Goal: Task Accomplishment & Management: Manage account settings

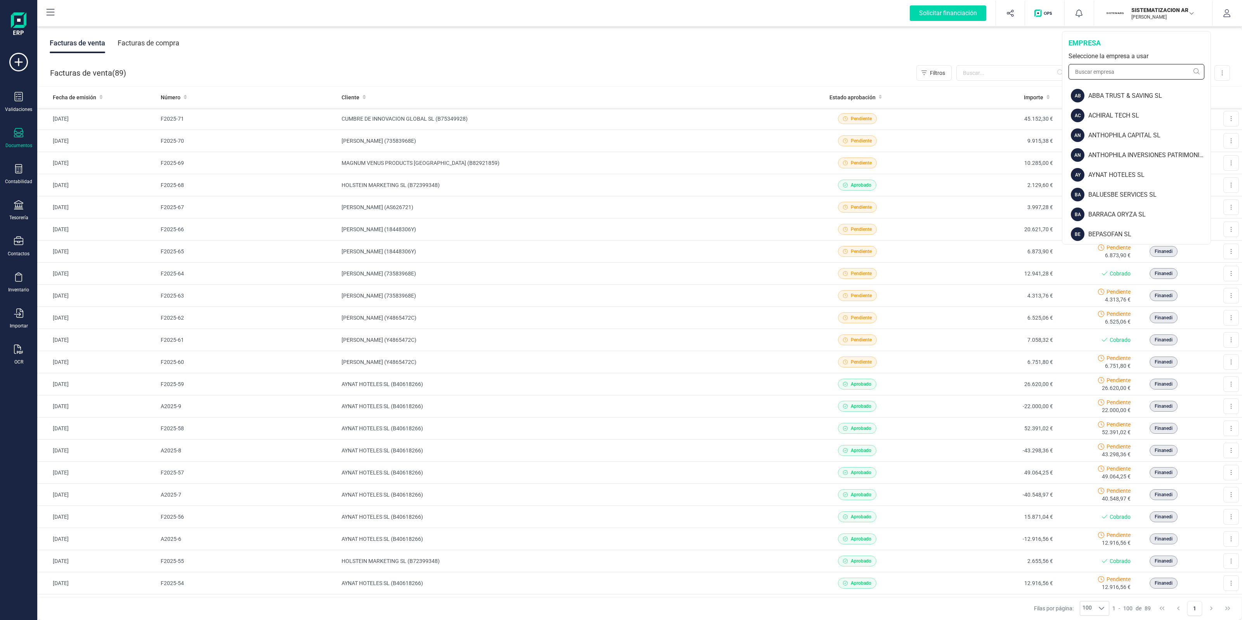
drag, startPoint x: 1122, startPoint y: 73, endPoint x: 1117, endPoint y: 69, distance: 6.7
click at [1122, 73] on input "text" at bounding box center [1136, 72] width 136 height 16
type input "finan"
click at [1080, 119] on img at bounding box center [1077, 116] width 12 height 14
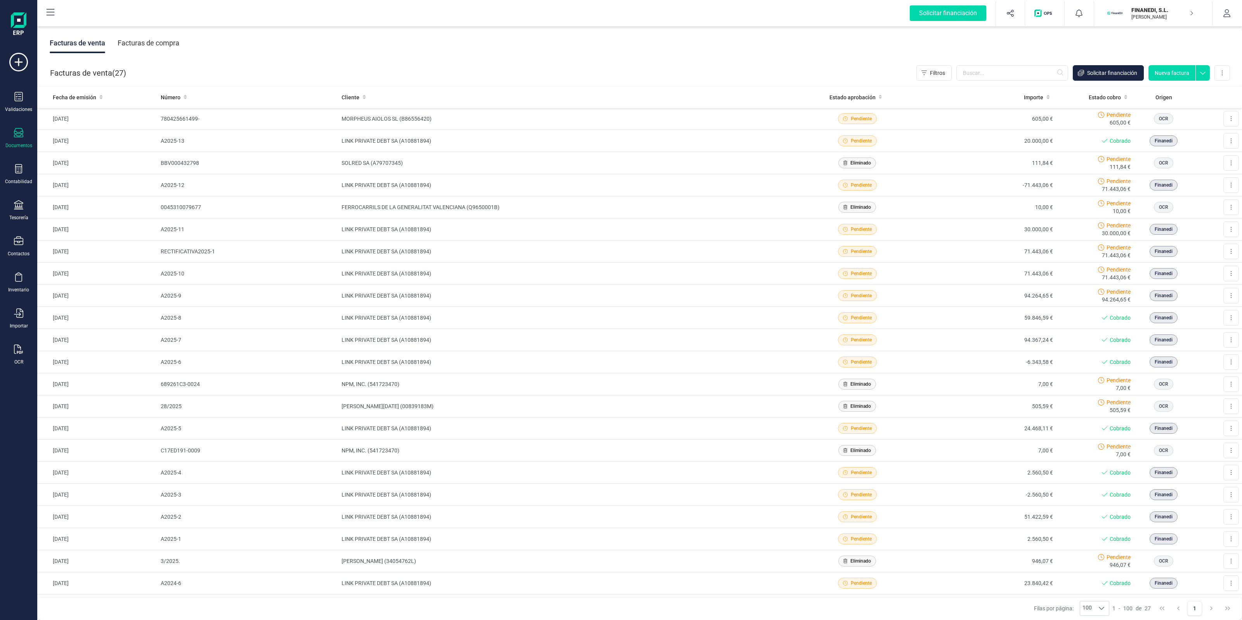
click at [19, 186] on div "Validaciones Documentos Documentos Presupuestos Pedidos Albaranes Facturas Fact…" at bounding box center [18, 212] width 31 height 319
click at [19, 215] on div "Tesorería" at bounding box center [18, 218] width 19 height 6
click at [107, 128] on span "Cuentas bancarias" at bounding box center [95, 132] width 68 height 9
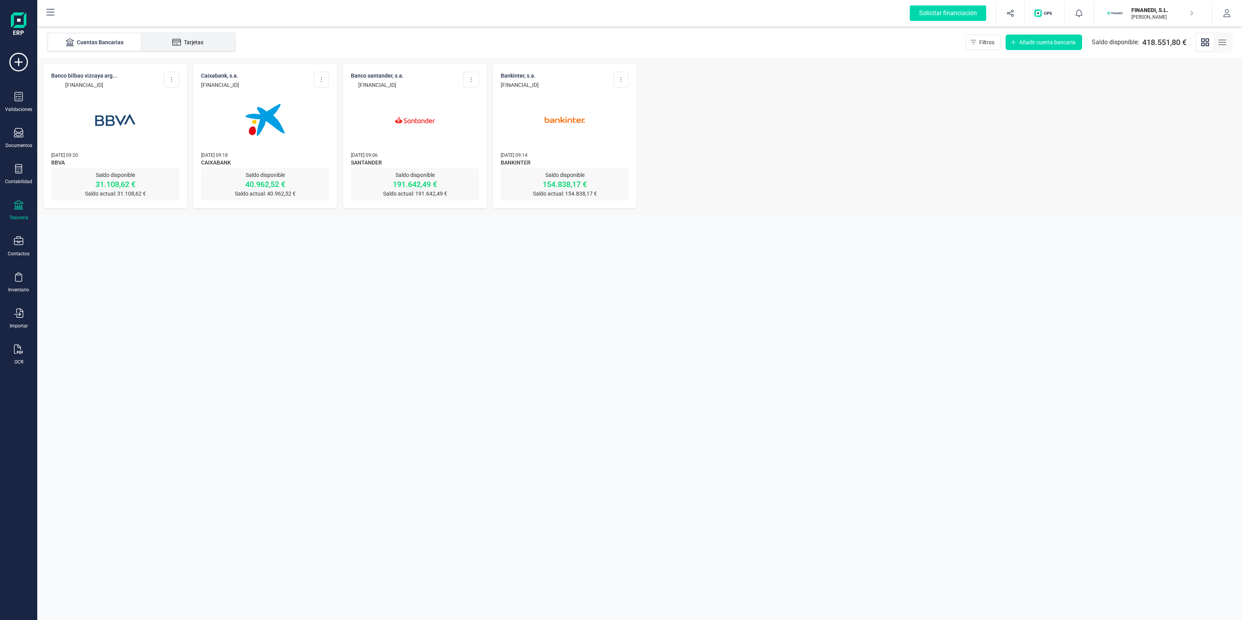
click at [216, 34] on li "Tarjetas" at bounding box center [187, 42] width 93 height 17
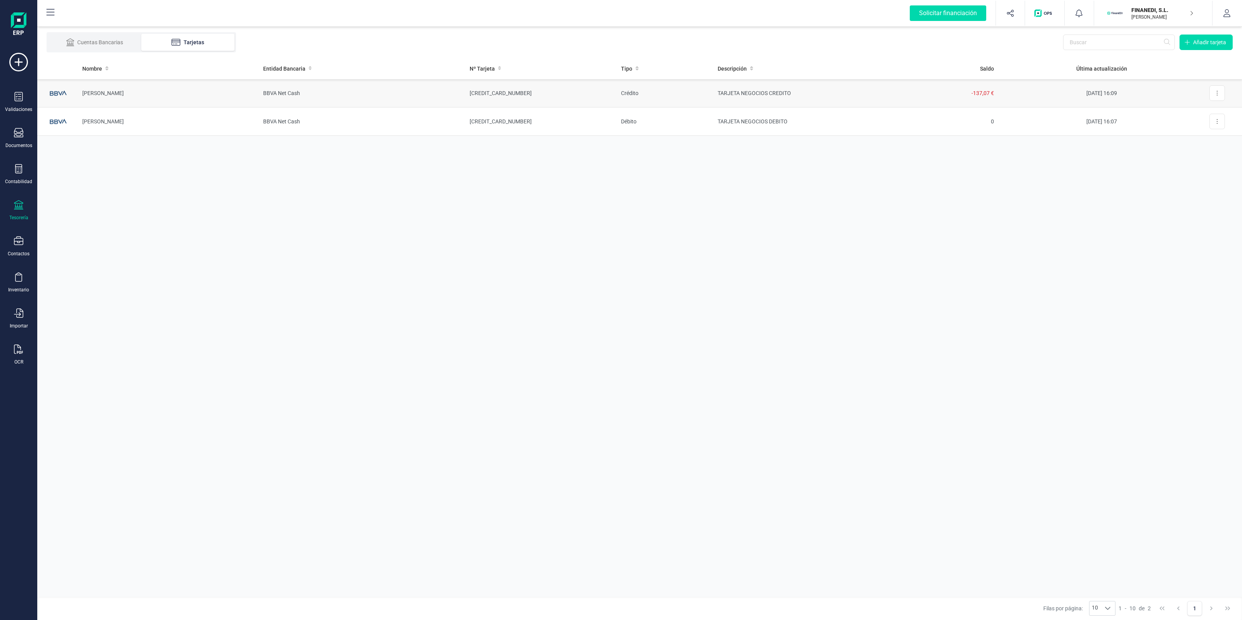
click at [833, 92] on td "TARJETA NEGOCIOS CREDITO" at bounding box center [793, 93] width 164 height 28
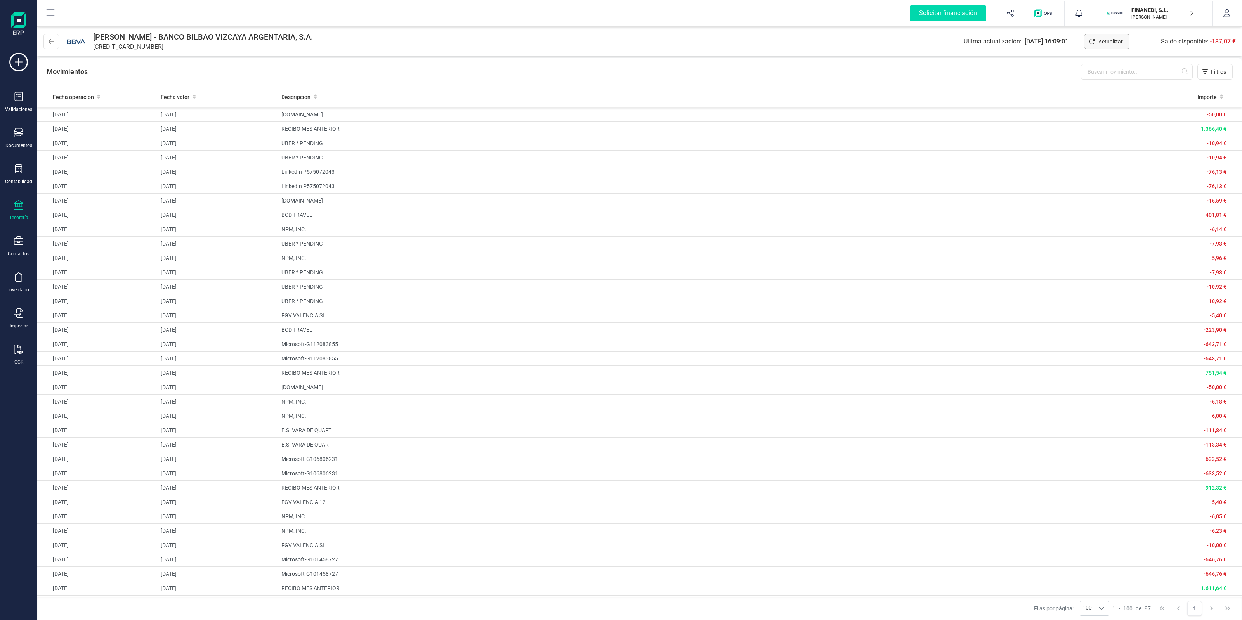
click at [1096, 42] on button "Actualizar" at bounding box center [1106, 42] width 45 height 16
click at [123, 45] on span "[CREDIT_CARD_NUMBER]" at bounding box center [128, 46] width 70 height 9
copy span "[CREDIT_CARD_NUMBER]"
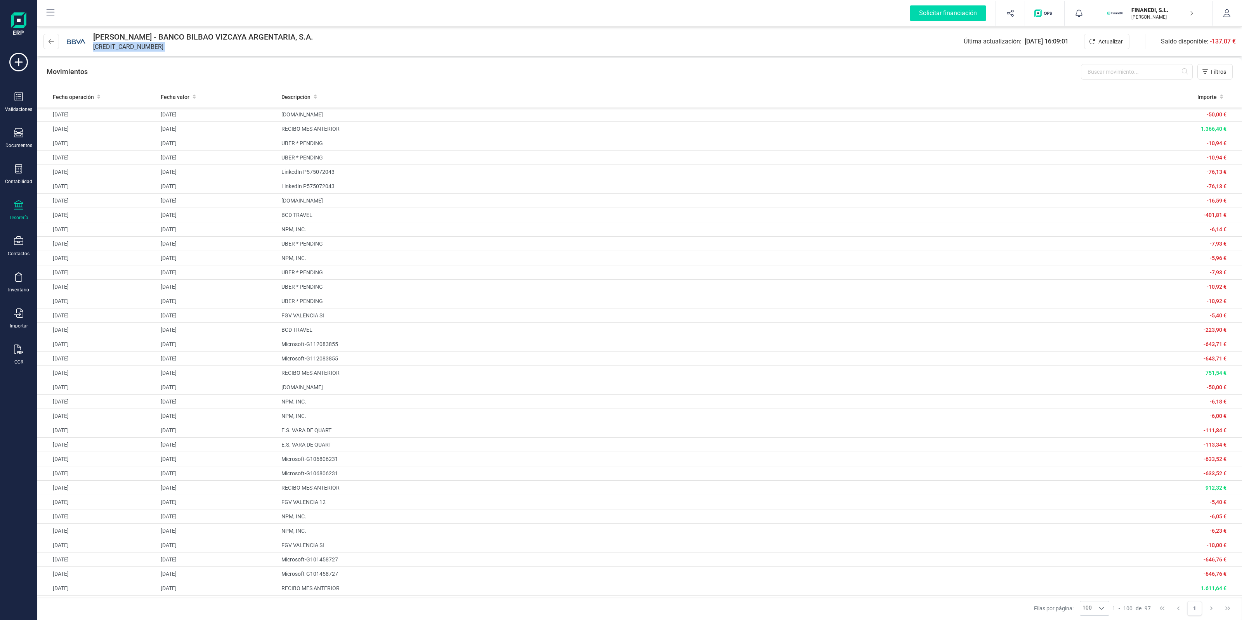
click at [144, 49] on span "[CREDIT_CARD_NUMBER]" at bounding box center [128, 46] width 70 height 9
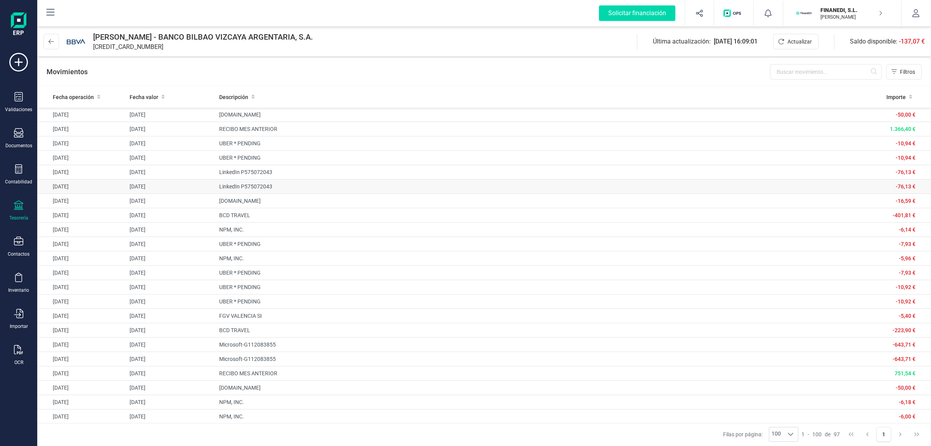
drag, startPoint x: 206, startPoint y: 182, endPoint x: 202, endPoint y: 182, distance: 4.3
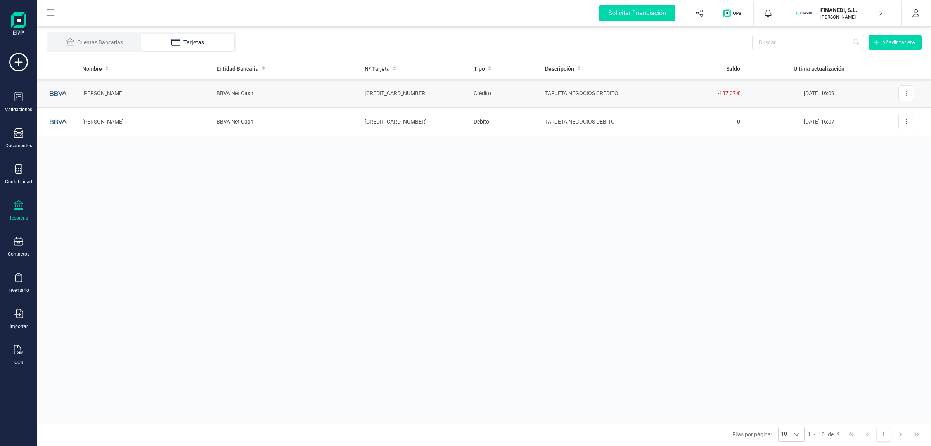
click at [535, 96] on td "Crédito" at bounding box center [503, 93] width 71 height 28
click at [910, 94] on button at bounding box center [907, 93] width 16 height 16
drag, startPoint x: 303, startPoint y: 299, endPoint x: 294, endPoint y: 319, distance: 22.4
click at [304, 299] on div "Nombre Entidad Bancaria Nº Tarjeta Tipo Descripción Saldo Última actualización …" at bounding box center [484, 240] width 894 height 364
click at [637, 219] on div "Nombre Entidad Bancaria Nº Tarjeta Tipo Descripción Saldo Última actualización …" at bounding box center [484, 240] width 894 height 364
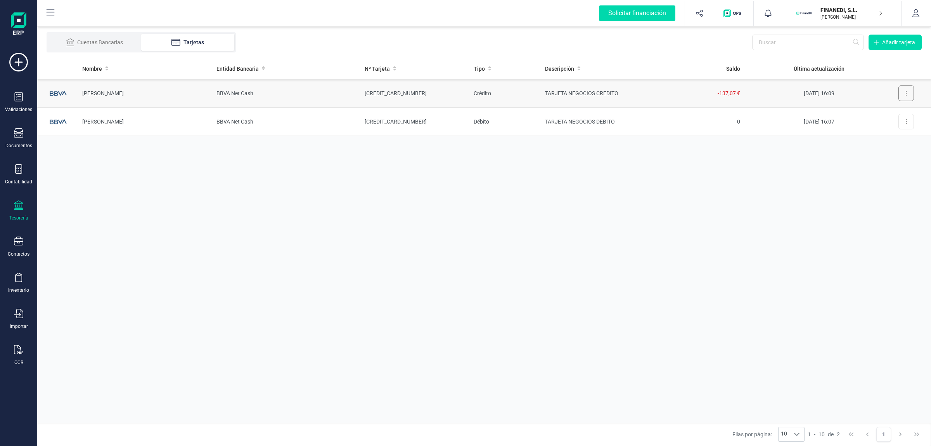
click at [907, 91] on icon at bounding box center [907, 93] width 2 height 6
click at [884, 128] on span "Eliminar tarjeta" at bounding box center [889, 128] width 36 height 8
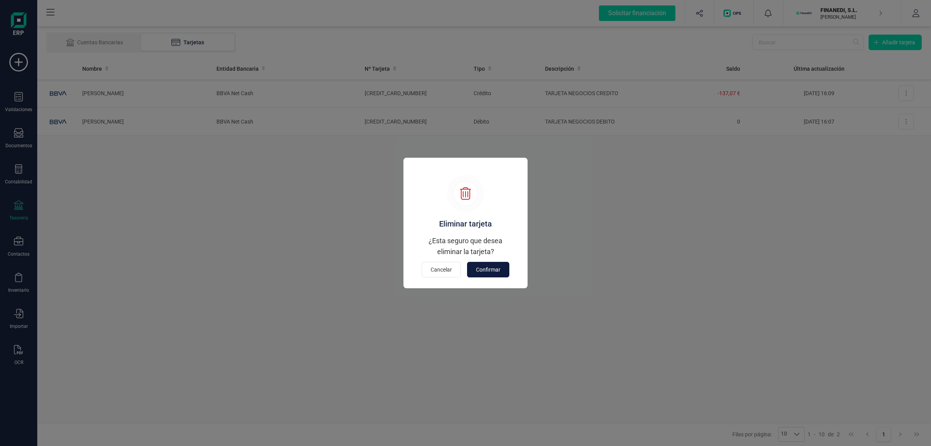
click at [488, 266] on span "Confirmar" at bounding box center [488, 269] width 24 height 8
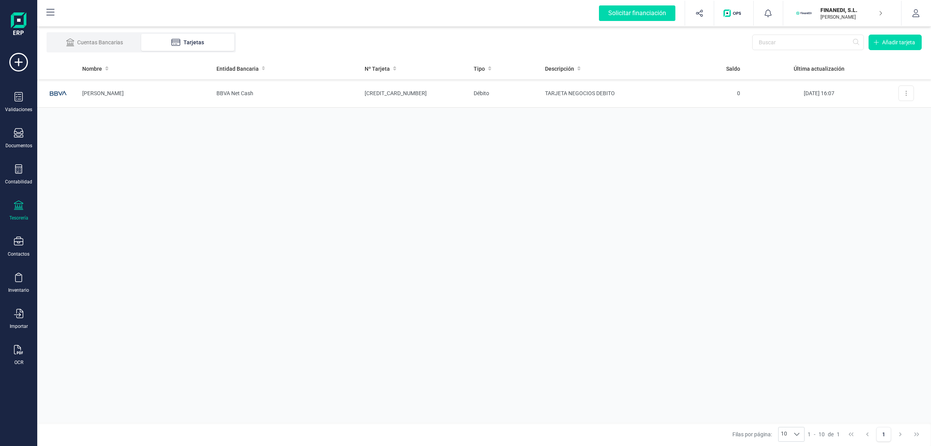
click at [909, 34] on div "Cuentas Bancarias Tarjetas Añadir tarjeta" at bounding box center [484, 42] width 894 height 31
click at [905, 39] on span "Añadir tarjeta" at bounding box center [899, 42] width 33 height 8
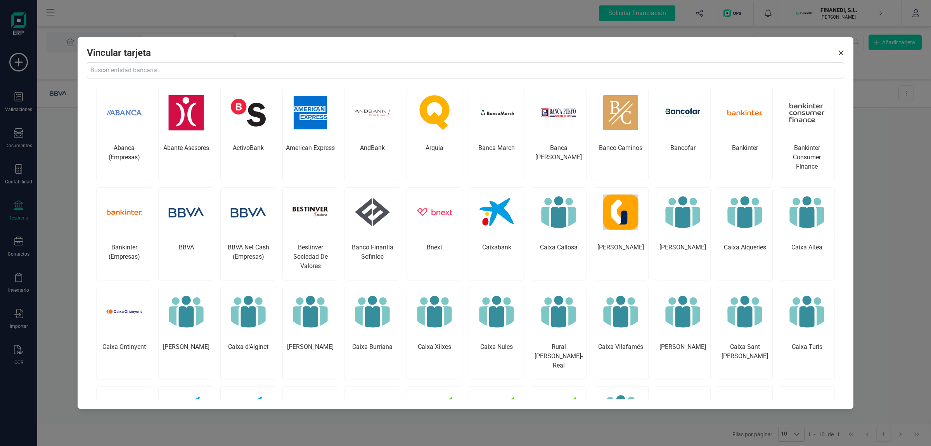
click at [893, 163] on div "Vincular tarjeta Abanca (Empresas) Abante Asesores ActivoBank American Express …" at bounding box center [465, 223] width 931 height 446
click at [843, 53] on icon "Close" at bounding box center [841, 53] width 6 height 6
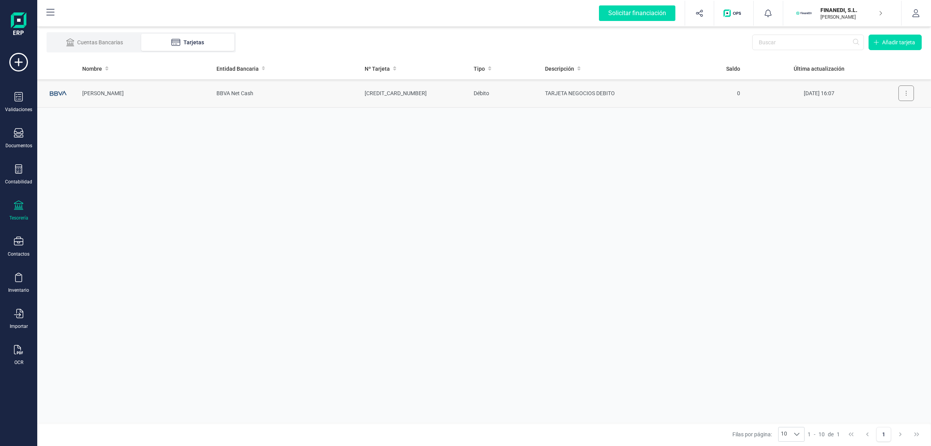
click at [904, 90] on button at bounding box center [907, 93] width 16 height 16
drag, startPoint x: 651, startPoint y: 140, endPoint x: 642, endPoint y: 137, distance: 10.1
click at [651, 140] on div "Nombre Entidad Bancaria Nº Tarjeta Tipo Descripción Saldo Última actualización …" at bounding box center [484, 240] width 894 height 364
drag, startPoint x: 903, startPoint y: 91, endPoint x: 902, endPoint y: 99, distance: 8.2
click at [903, 93] on button at bounding box center [907, 93] width 16 height 16
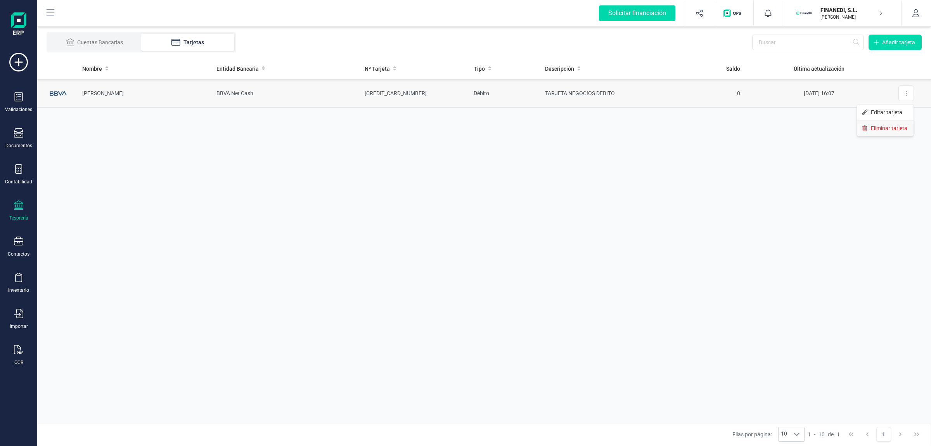
click at [875, 121] on button "Eliminar tarjeta" at bounding box center [885, 128] width 57 height 16
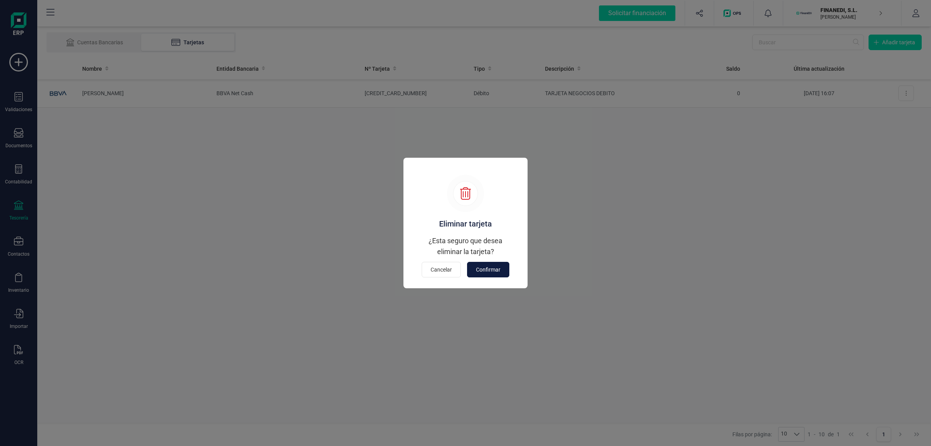
click at [494, 271] on span "Confirmar" at bounding box center [488, 269] width 24 height 8
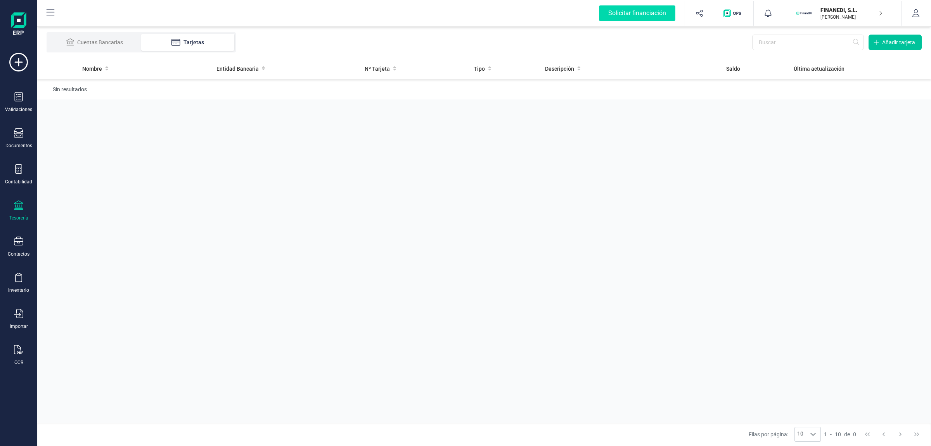
click at [890, 43] on span "Añadir tarjeta" at bounding box center [899, 42] width 33 height 8
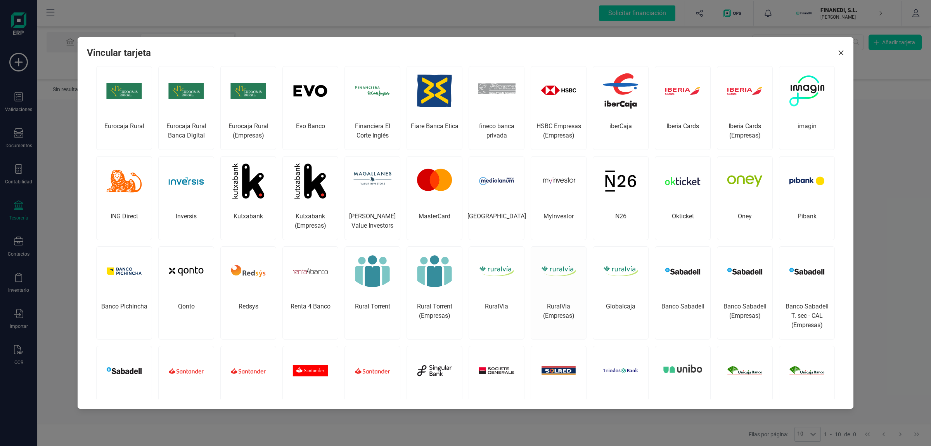
scroll to position [614, 0]
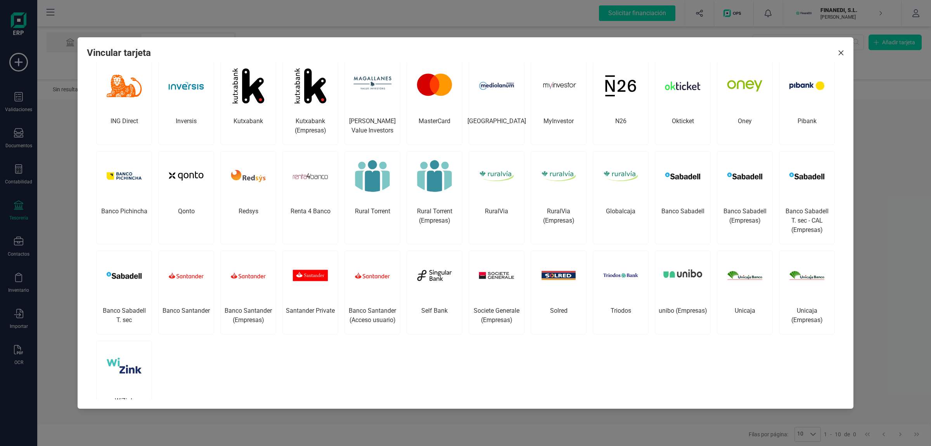
click at [843, 52] on icon "Close" at bounding box center [841, 53] width 6 height 6
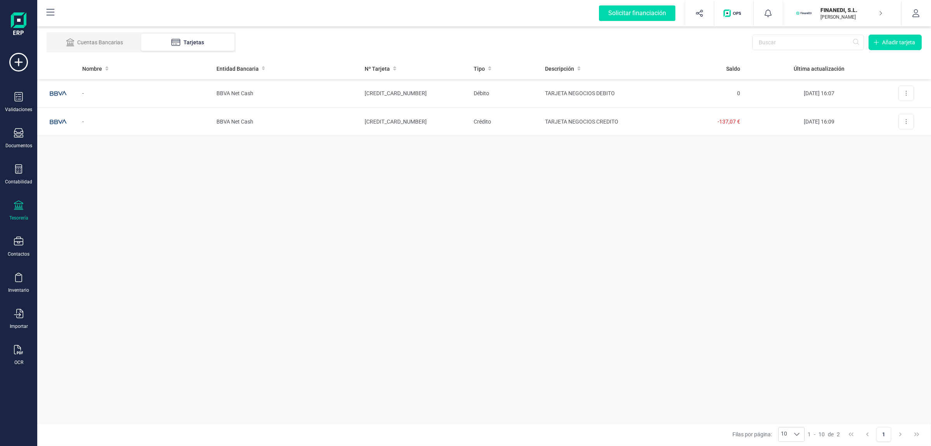
click at [18, 190] on div "Validaciones Documentos Documentos Presupuestos Pedidos Albaranes Facturas Fact…" at bounding box center [18, 212] width 31 height 319
click at [22, 171] on icon at bounding box center [18, 168] width 7 height 9
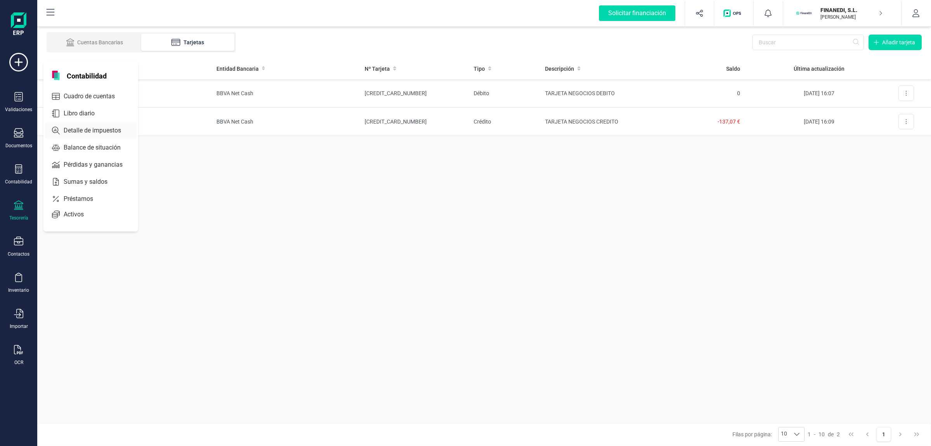
click at [75, 131] on span "Detalle de impuestos" at bounding box center [98, 130] width 75 height 9
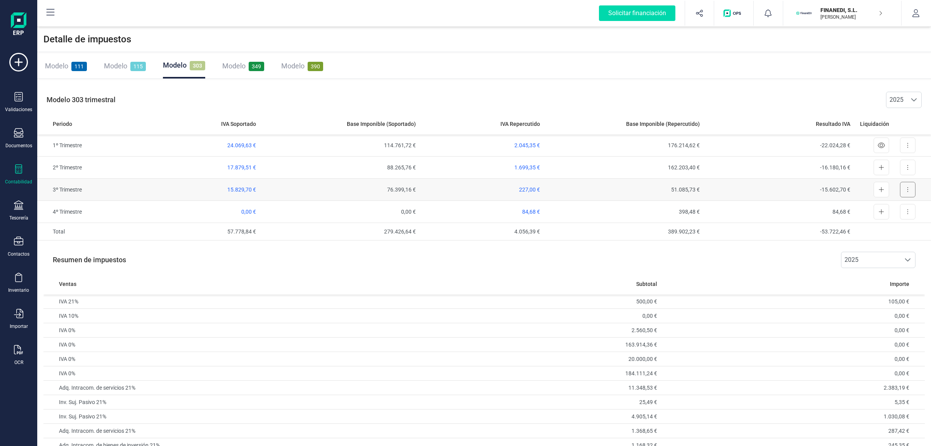
click at [907, 187] on icon at bounding box center [908, 189] width 2 height 6
click at [897, 203] on button "Exportar detalle" at bounding box center [886, 209] width 58 height 16
click at [437, 74] on div "Modelo 111 Modelo 115 Modelo 303 Modelo 349 Modelo 390" at bounding box center [484, 66] width 894 height 25
click at [905, 167] on button at bounding box center [908, 168] width 16 height 16
click at [697, 61] on div "Modelo 111 Modelo 115 Modelo 303 Modelo 349 Modelo 390" at bounding box center [484, 66] width 894 height 25
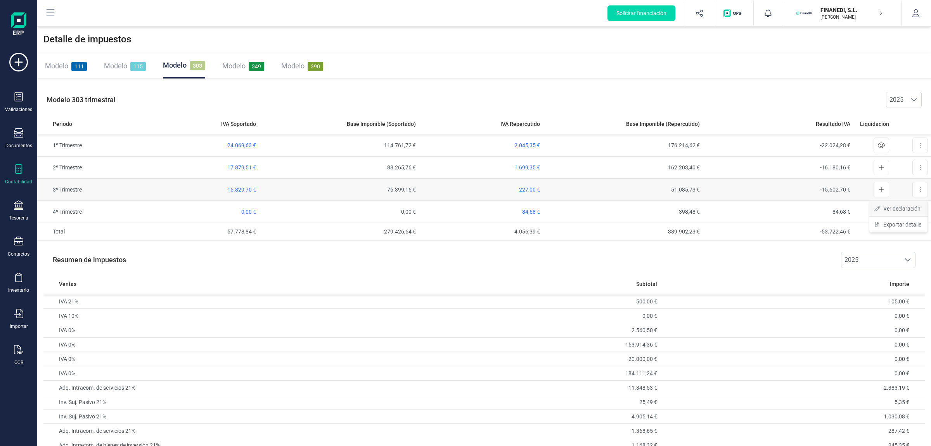
click at [903, 208] on span "Ver declaración" at bounding box center [902, 209] width 37 height 8
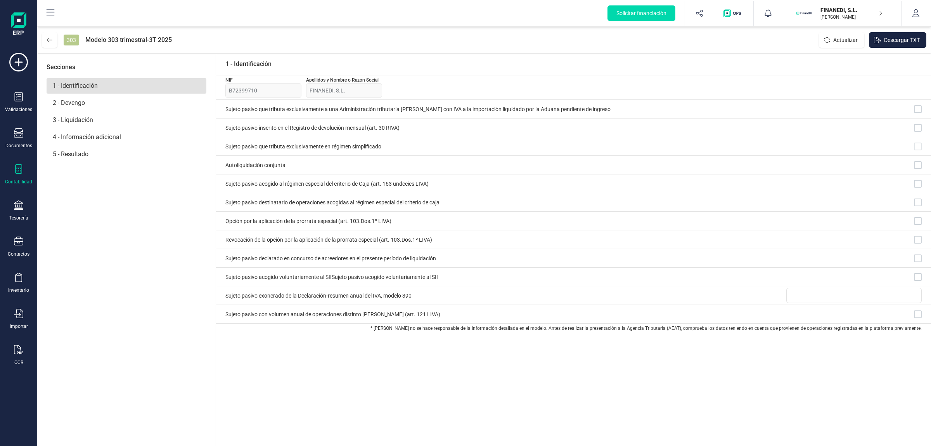
click at [904, 39] on span "Descargar TXT" at bounding box center [903, 40] width 36 height 8
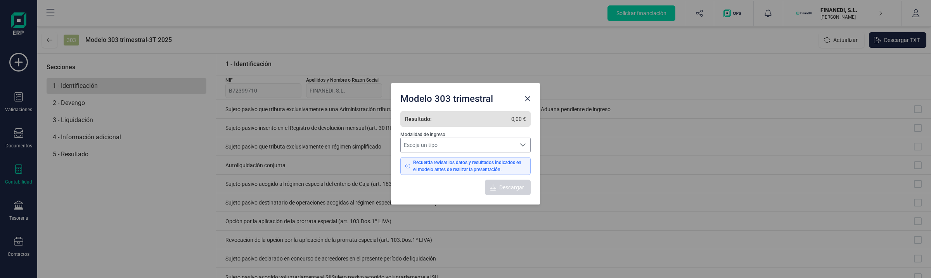
click at [477, 150] on span "Escoja un tipo" at bounding box center [458, 145] width 115 height 14
click at [474, 161] on span "Sin actividad / resultado cero" at bounding box center [442, 162] width 70 height 8
click at [503, 189] on span "Descargar" at bounding box center [512, 187] width 25 height 8
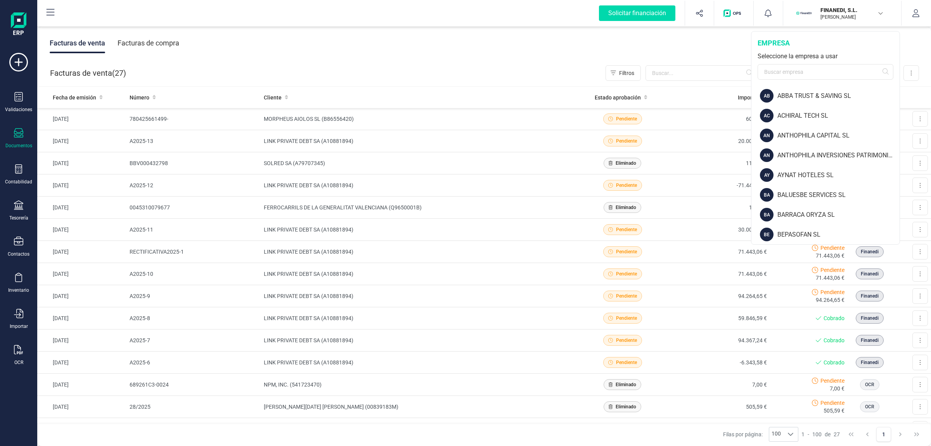
click at [800, 69] on input "text" at bounding box center [826, 72] width 136 height 16
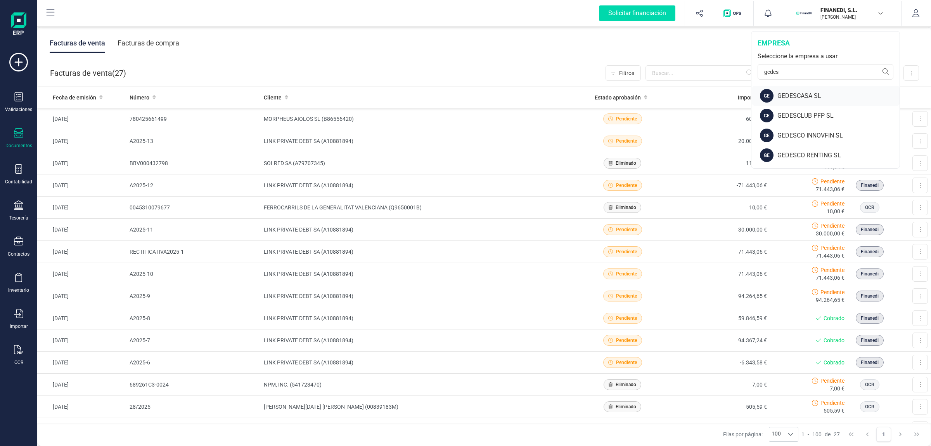
type input "gedes"
click at [796, 92] on div "GEDESCASA SL" at bounding box center [839, 95] width 122 height 9
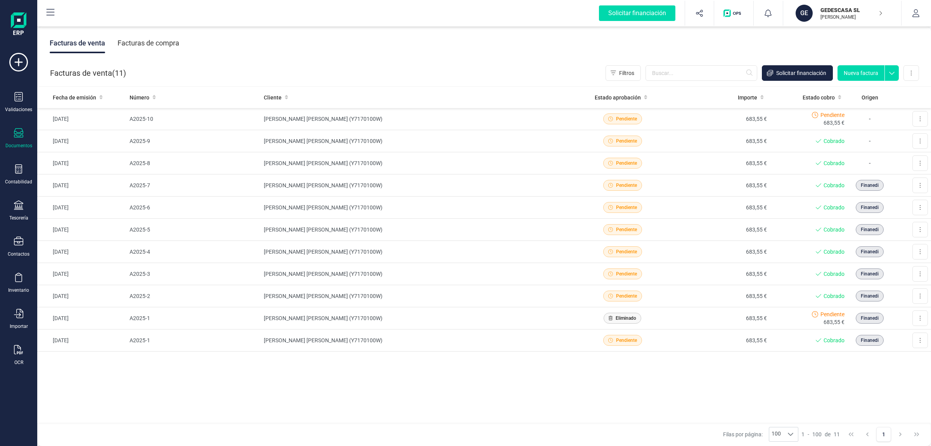
click at [14, 135] on icon at bounding box center [18, 132] width 9 height 9
click at [94, 142] on span "Facturas recurrentes" at bounding box center [97, 143] width 73 height 9
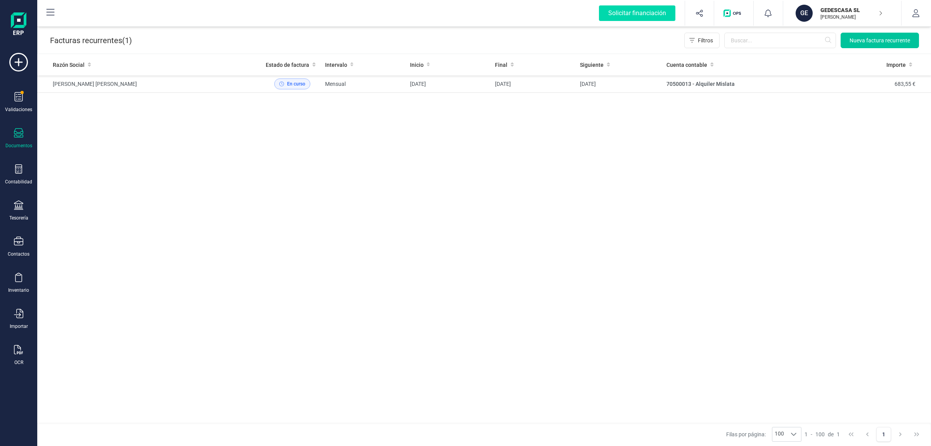
click at [878, 35] on button "Nueva factura recurrente" at bounding box center [880, 41] width 78 height 16
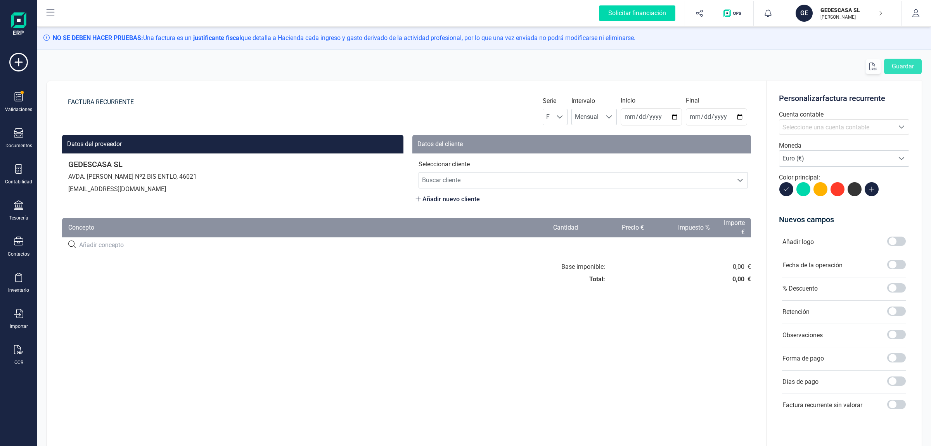
drag, startPoint x: 170, startPoint y: 224, endPoint x: 167, endPoint y: 228, distance: 5.2
click at [169, 226] on th "Concepto" at bounding box center [290, 227] width 456 height 19
click at [116, 239] on div at bounding box center [406, 245] width 689 height 16
click at [111, 245] on input at bounding box center [248, 244] width 338 height 9
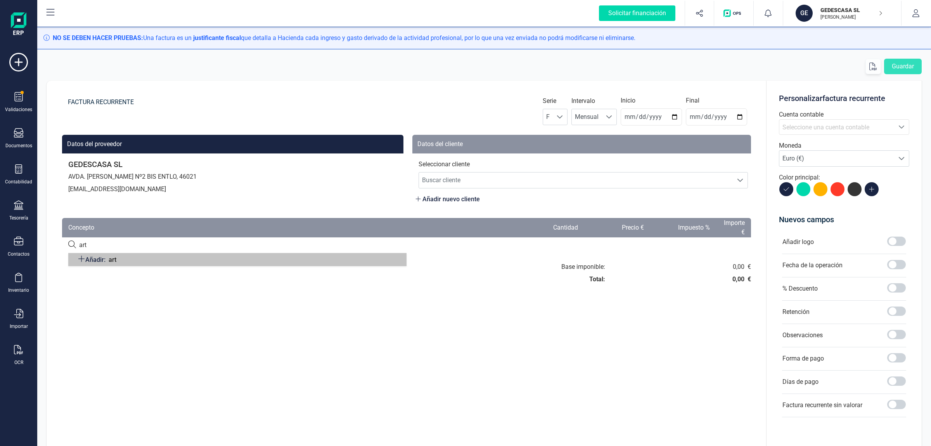
type input "art"
click at [106, 261] on span "Añadir: art" at bounding box center [97, 260] width 39 height 10
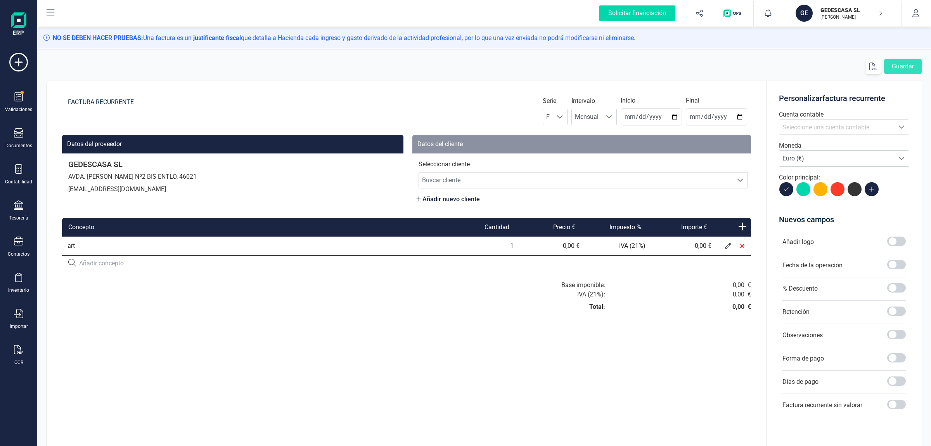
click at [732, 245] on button at bounding box center [729, 246] width 14 height 14
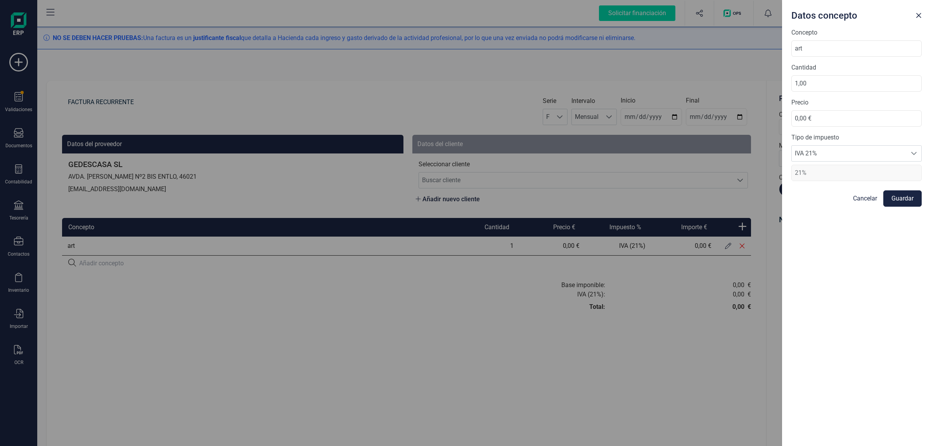
click at [852, 144] on div "Tipo de impuesto IVA 21% IVA 21% 21%" at bounding box center [857, 157] width 130 height 48
click at [855, 155] on span "IVA 21%" at bounding box center [849, 154] width 115 height 16
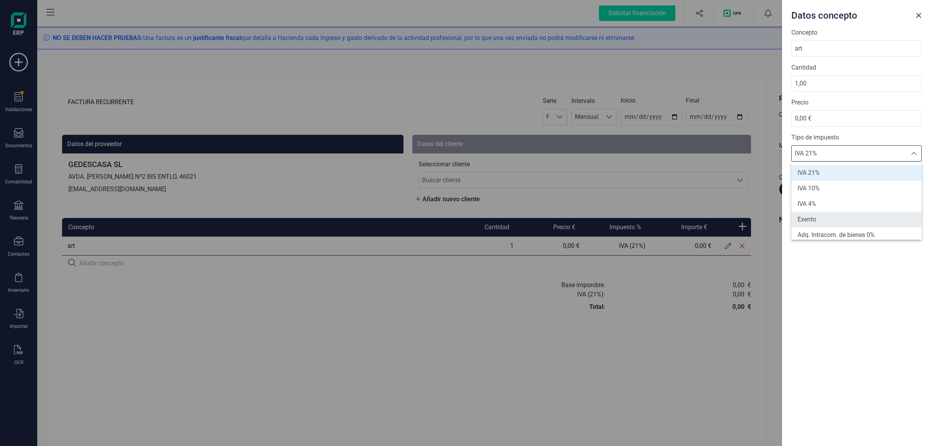
click at [824, 219] on li "Exento" at bounding box center [857, 220] width 130 height 16
type input "0%"
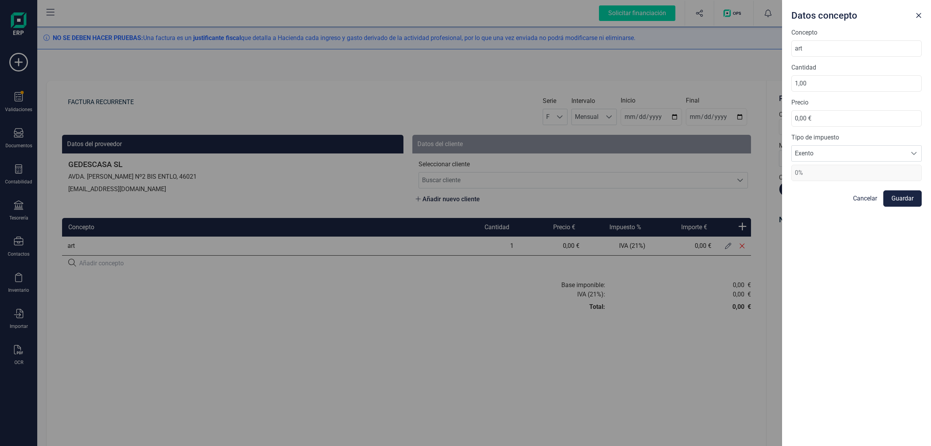
click at [816, 179] on span "0%" at bounding box center [857, 173] width 130 height 16
click at [255, 220] on div "Datos concepto Concepto art Cantidad 1,00 Precio 0,00 € Tipo de impuesto Exento…" at bounding box center [465, 223] width 931 height 446
click at [862, 201] on link "Cancelar" at bounding box center [865, 198] width 24 height 9
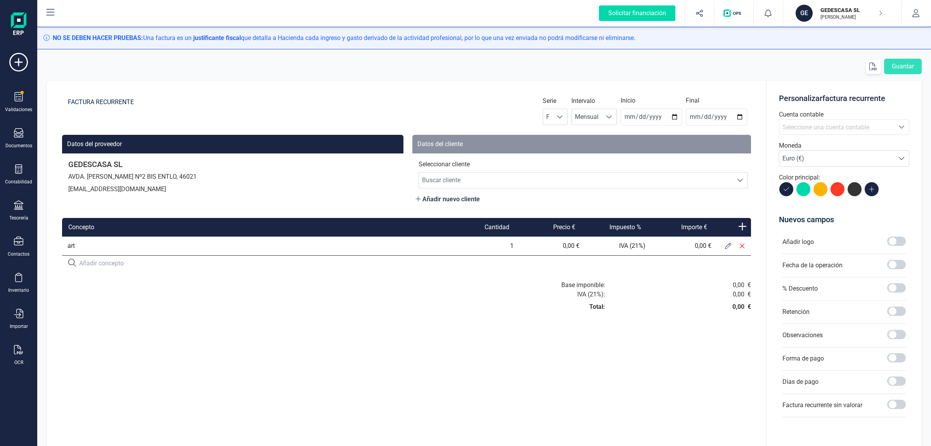
drag, startPoint x: 418, startPoint y: 156, endPoint x: 413, endPoint y: 156, distance: 5.0
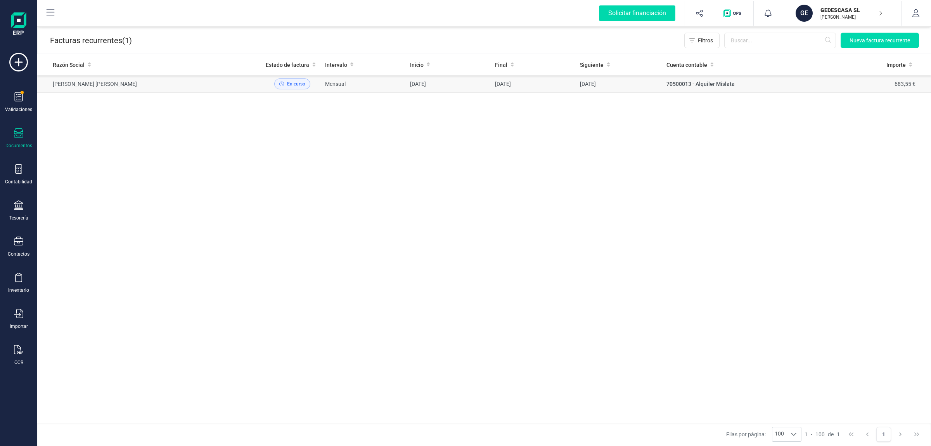
click at [305, 88] on span "En curso" at bounding box center [292, 83] width 36 height 11
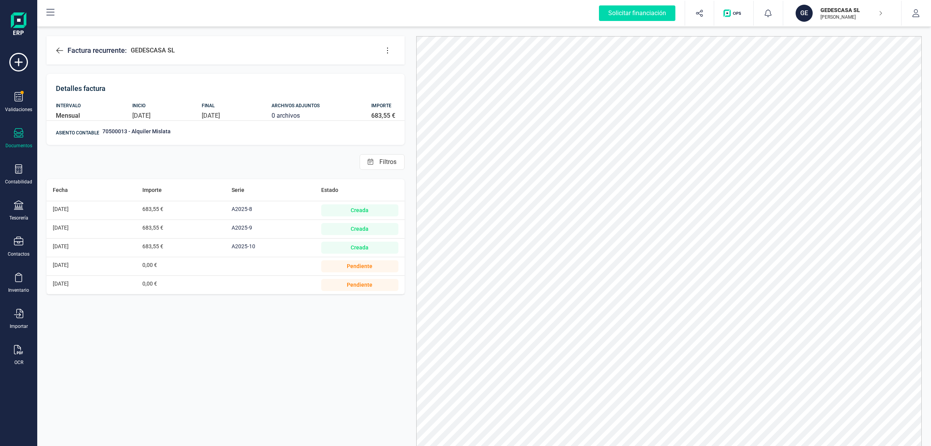
click at [387, 49] on icon at bounding box center [388, 51] width 8 height 8
click at [395, 70] on span "Editar factura" at bounding box center [423, 73] width 56 height 6
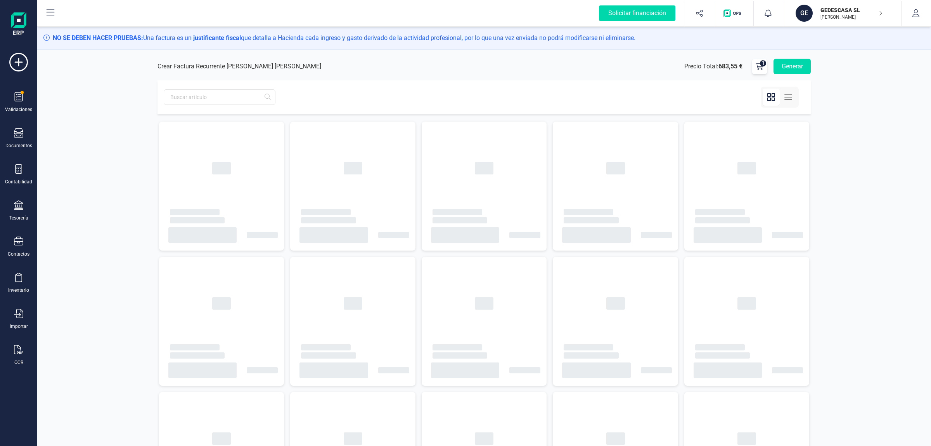
type input "2025-08-01"
type input "2025-12-31"
type input "2025-10-14"
type input "2025-08-01"
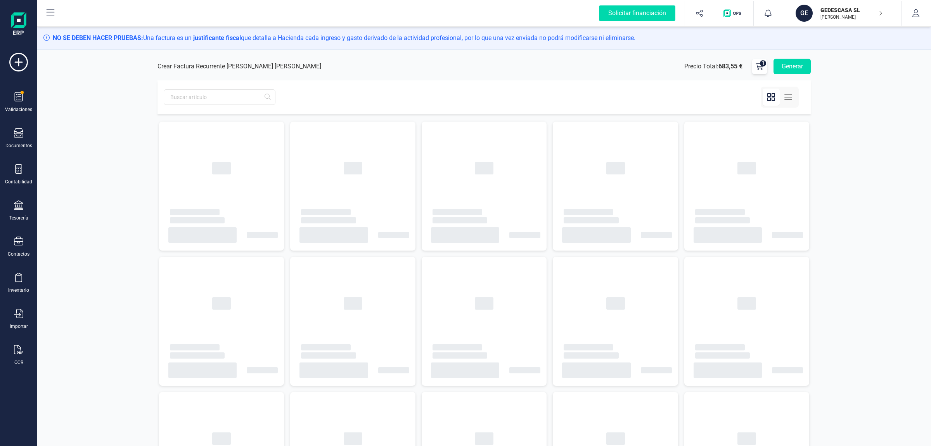
type input "2025-12-31"
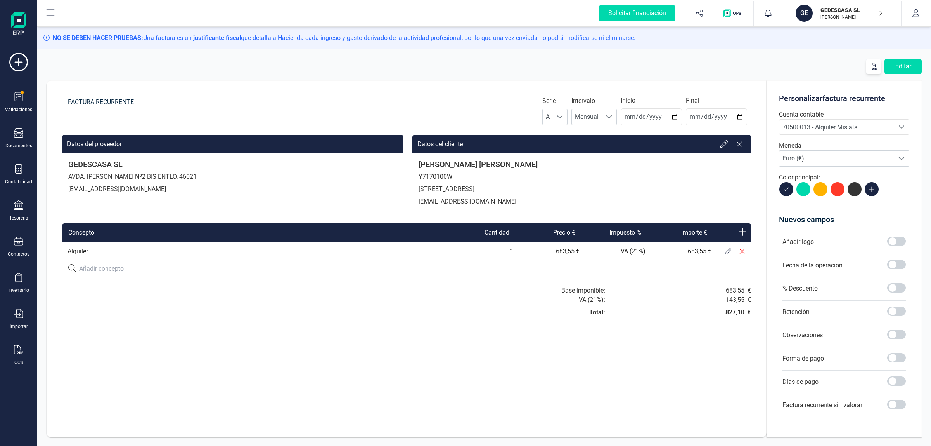
click at [722, 252] on button at bounding box center [729, 251] width 14 height 14
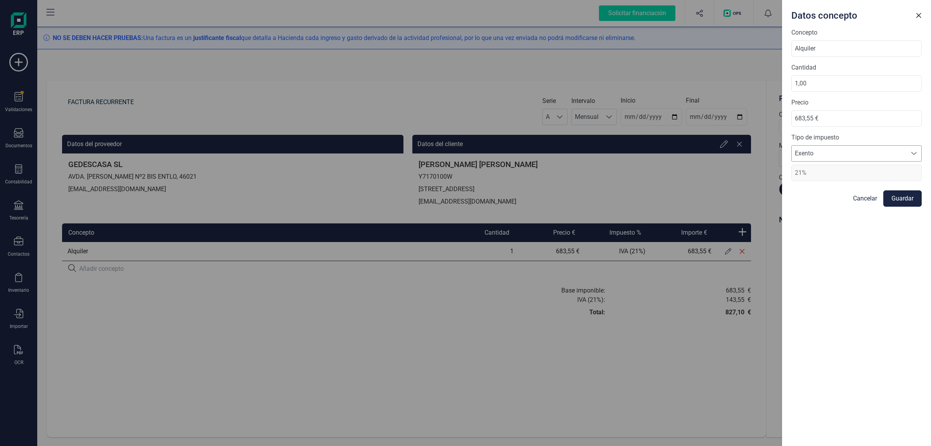
click at [833, 152] on span "Exento" at bounding box center [849, 154] width 115 height 16
click at [677, 296] on div "Datos concepto Concepto Alquiler Cantidad 1,00 Precio 683,55 € Tipo de impuesto…" at bounding box center [465, 223] width 931 height 446
click at [868, 199] on link "Cancelar" at bounding box center [865, 198] width 24 height 9
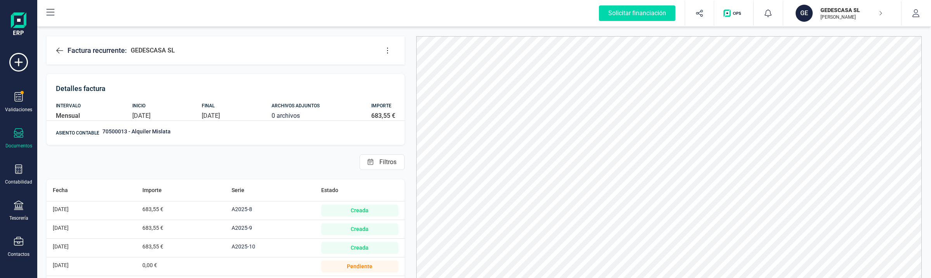
click at [385, 52] on icon at bounding box center [388, 51] width 8 height 8
click at [400, 74] on span "Editar factura" at bounding box center [423, 73] width 56 height 6
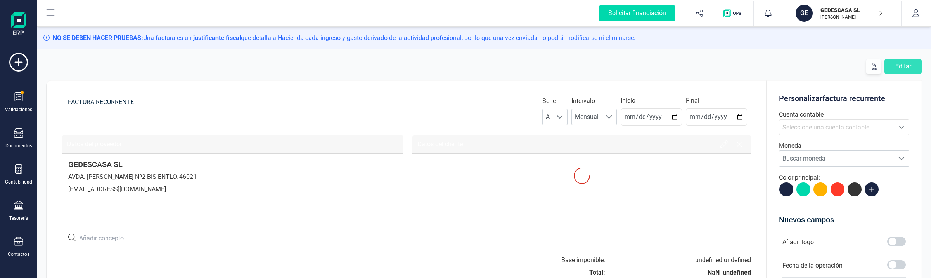
type input "2025-10-14"
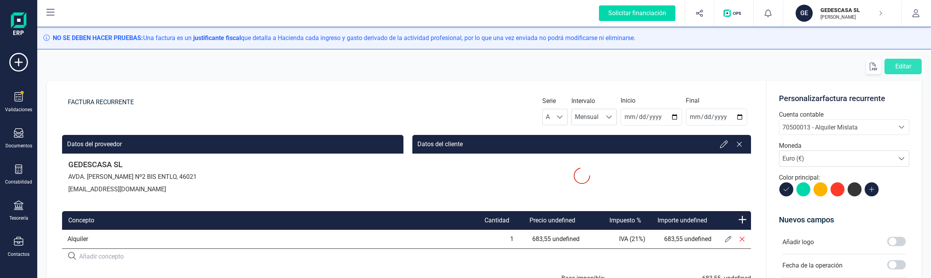
type input "2025-08-01"
type input "2025-12-31"
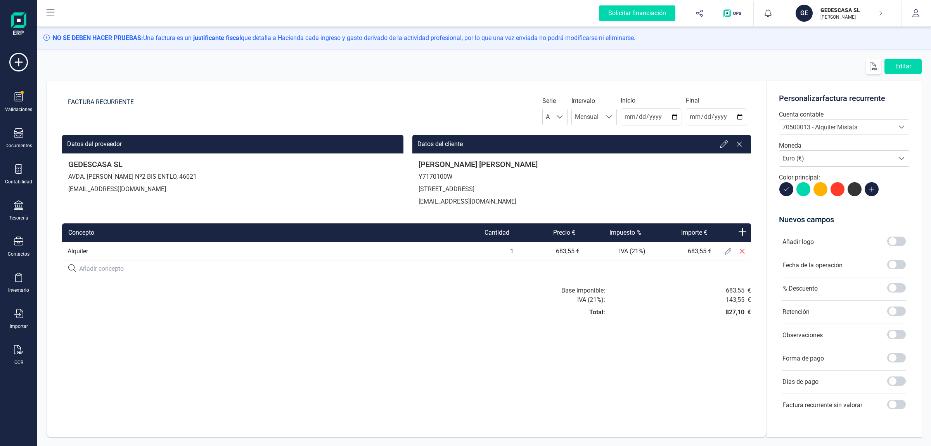
click at [728, 252] on icon at bounding box center [728, 251] width 6 height 6
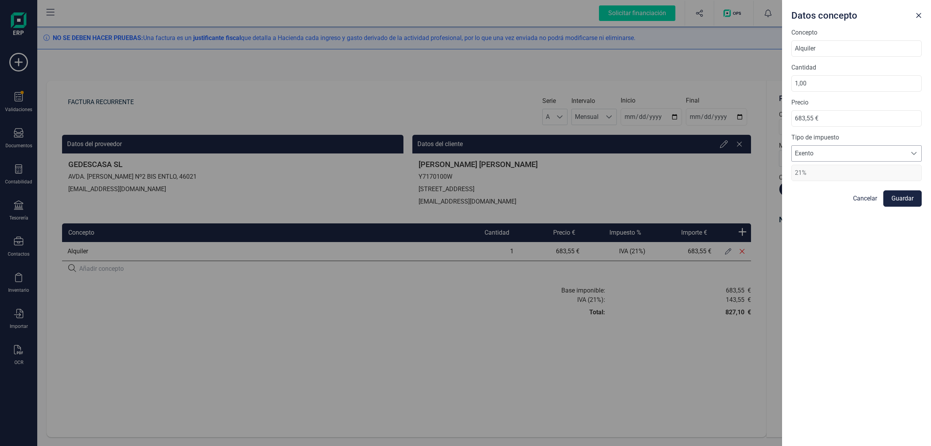
drag, startPoint x: 841, startPoint y: 154, endPoint x: 836, endPoint y: 159, distance: 7.4
click at [842, 154] on span "Exento" at bounding box center [849, 154] width 115 height 16
click at [822, 360] on div "Concepto Alquiler Cantidad 1,00 Precio 683,55 € Tipo de impuesto Exento Exento …" at bounding box center [856, 237] width 149 height 418
click at [865, 197] on link "Cancelar" at bounding box center [865, 198] width 24 height 9
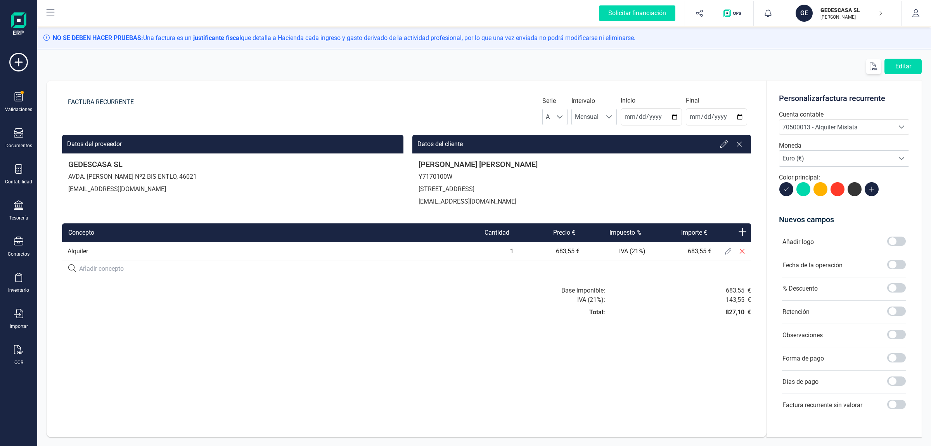
drag, startPoint x: 541, startPoint y: 174, endPoint x: 532, endPoint y: 179, distance: 10.3
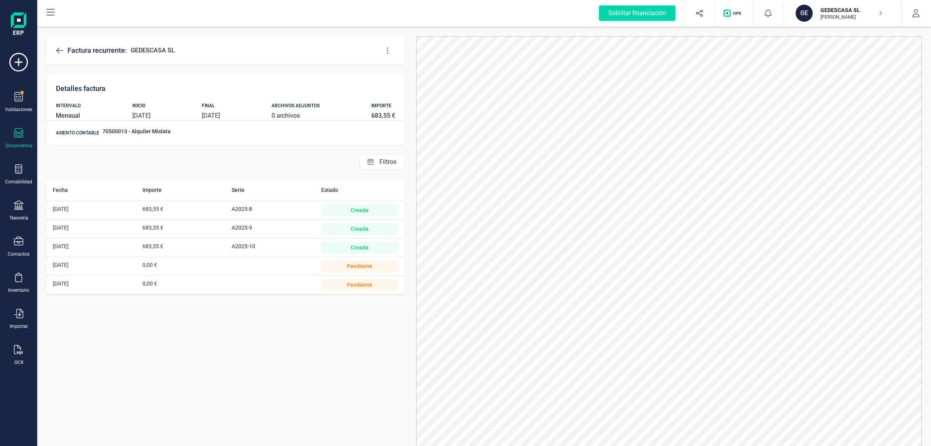
click at [853, 18] on p "[PERSON_NAME]" at bounding box center [852, 17] width 62 height 6
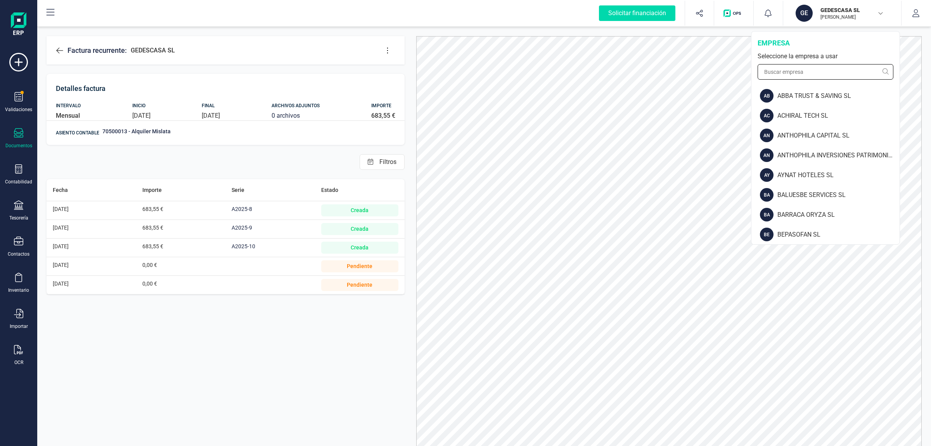
click at [829, 67] on input "text" at bounding box center [826, 72] width 136 height 16
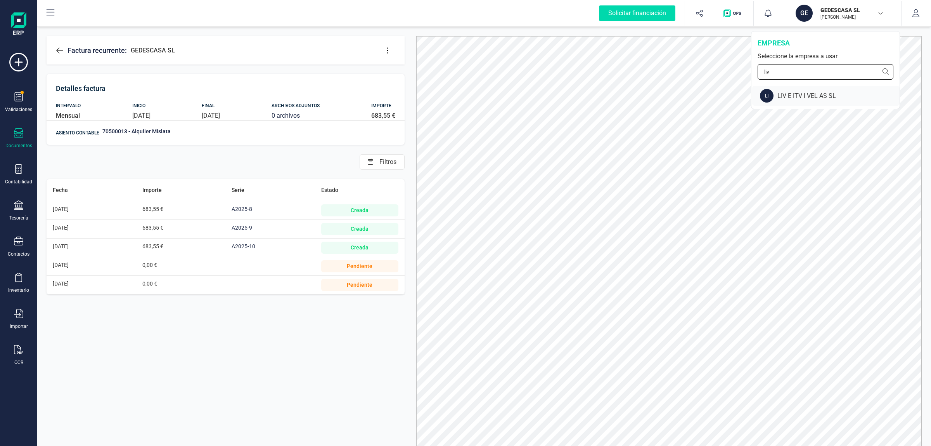
type input "liv"
click at [811, 100] on div "LI LIV E ITV I VEL AS SL" at bounding box center [826, 96] width 147 height 20
click at [214, 231] on div "683,55 €" at bounding box center [180, 229] width 77 height 18
click at [241, 247] on span "A2025-10" at bounding box center [244, 246] width 24 height 6
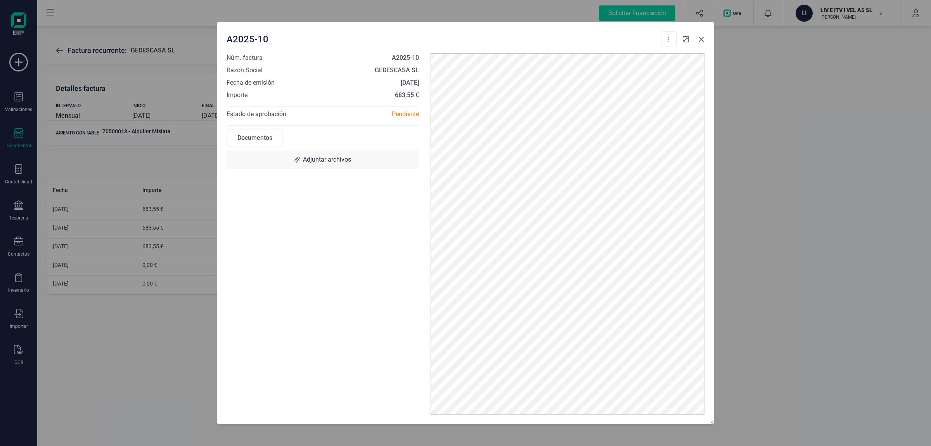
click at [703, 42] on icon "Close" at bounding box center [702, 39] width 6 height 6
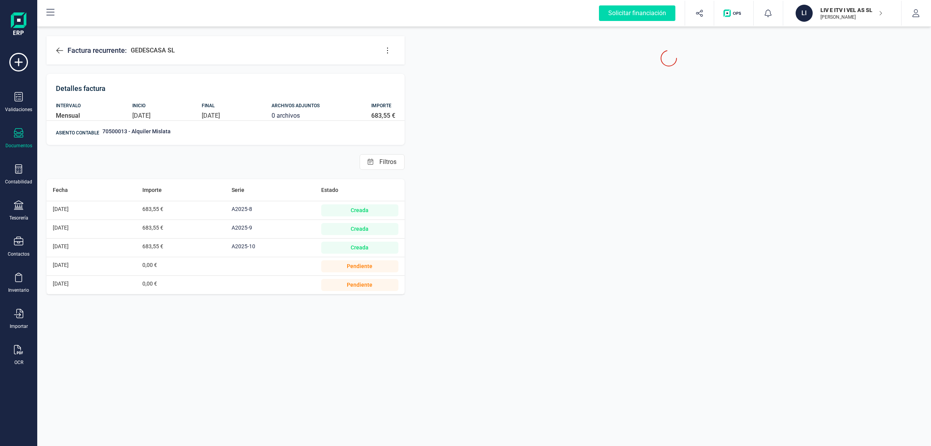
click at [249, 230] on span "A2025-9" at bounding box center [242, 227] width 21 height 6
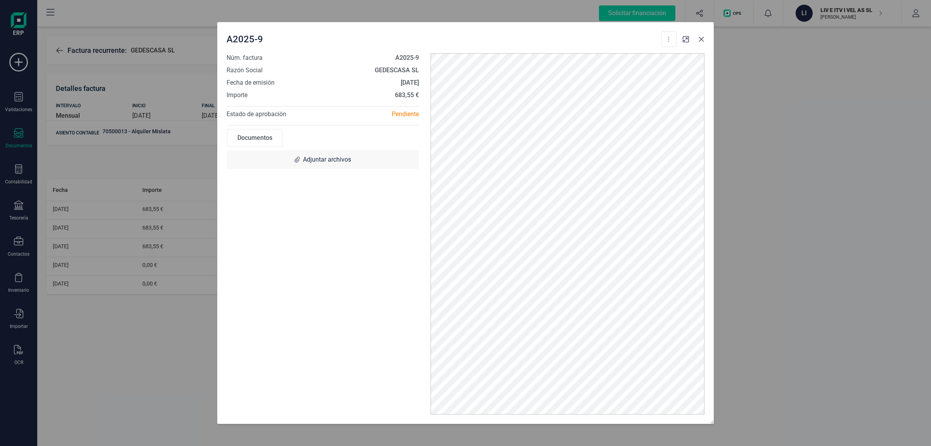
click at [702, 42] on icon "Close" at bounding box center [702, 39] width 6 height 6
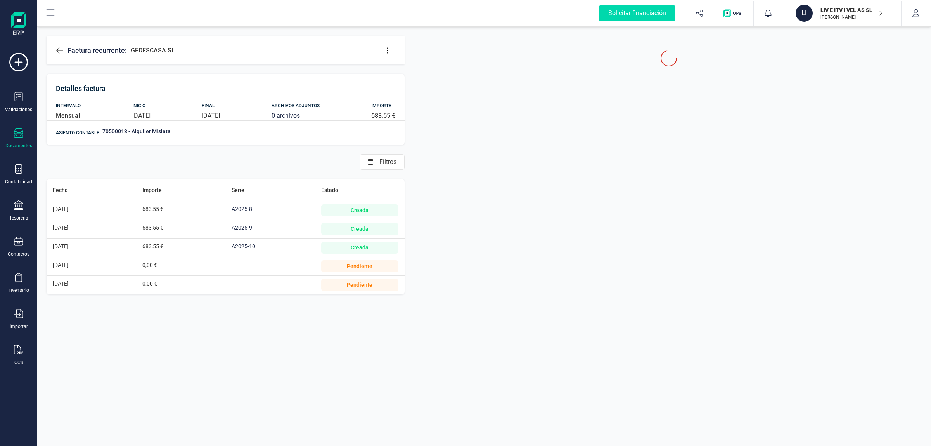
click at [19, 146] on div "Documentos" at bounding box center [18, 145] width 27 height 6
click at [96, 111] on div at bounding box center [95, 111] width 14 height 9
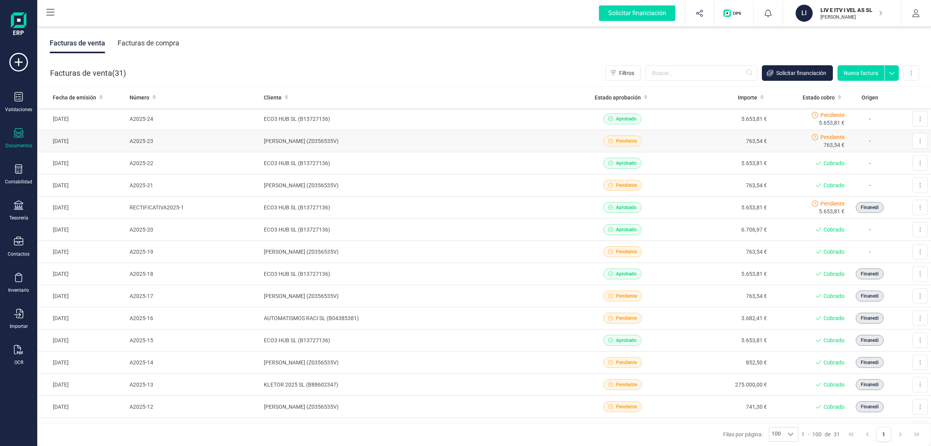
click at [497, 141] on td "JAVIER AGUNTIN SOSA (Z0356535V)" at bounding box center [417, 141] width 313 height 22
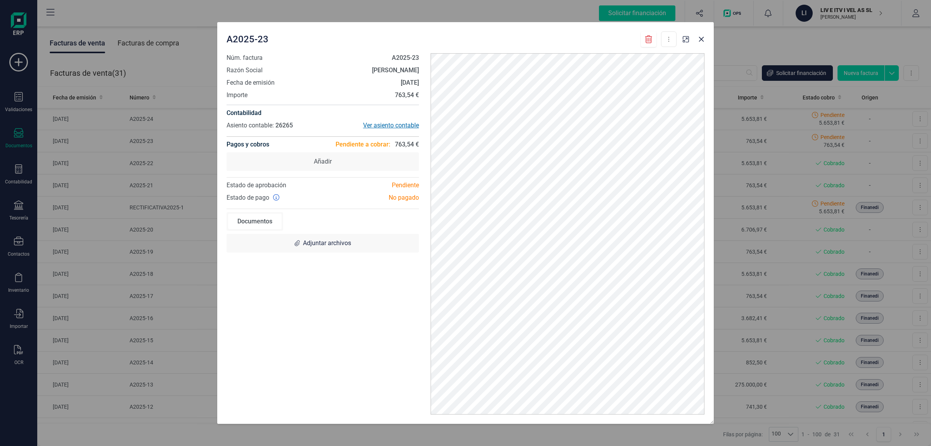
click at [393, 123] on div "Ver asiento contable" at bounding box center [371, 125] width 96 height 9
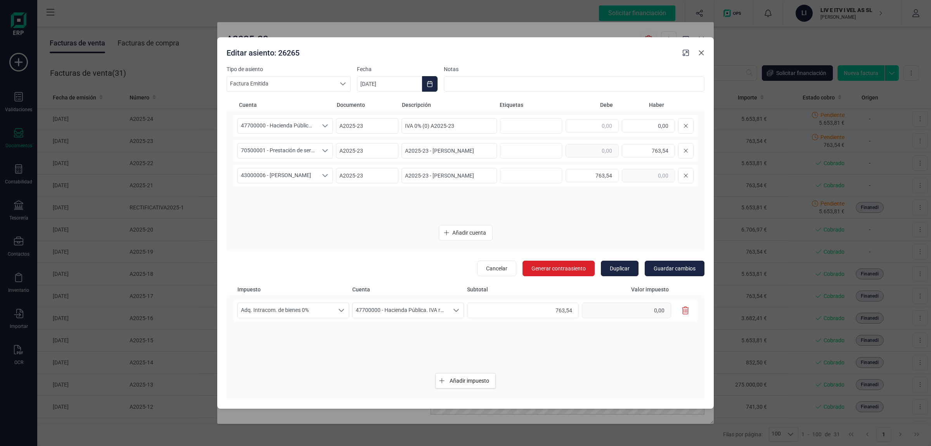
click at [703, 52] on icon "Close" at bounding box center [702, 53] width 6 height 6
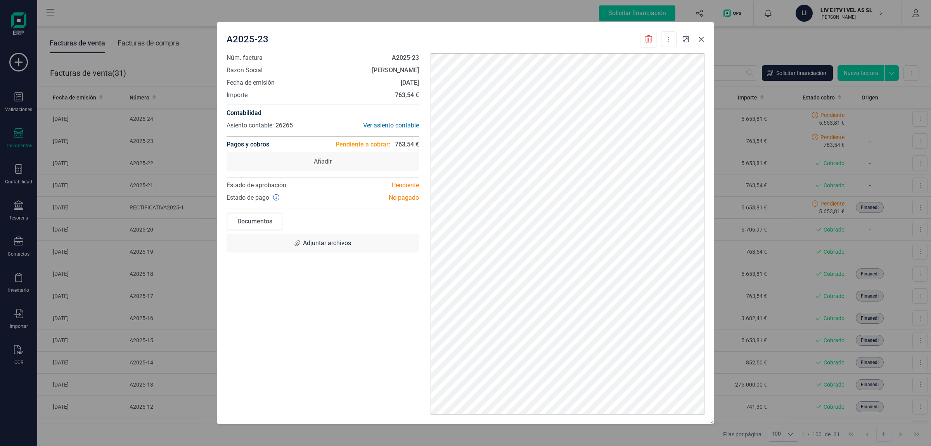
click at [704, 40] on icon "Close" at bounding box center [702, 39] width 6 height 6
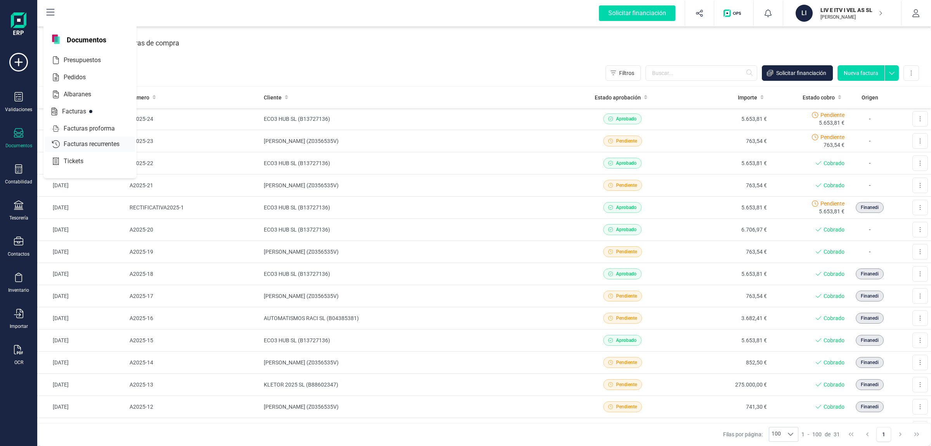
click at [66, 141] on span "Facturas recurrentes" at bounding box center [97, 143] width 73 height 9
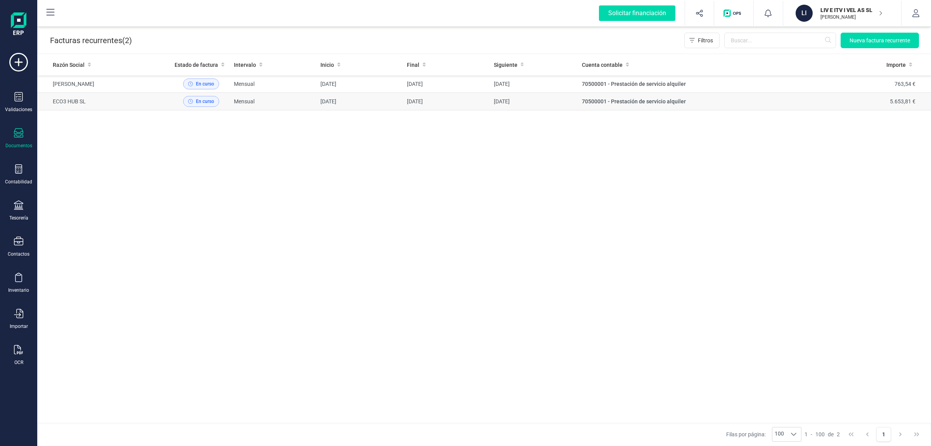
click at [510, 102] on span "01/11/2025" at bounding box center [502, 101] width 16 height 6
click at [315, 85] on td "Mensual" at bounding box center [274, 83] width 87 height 17
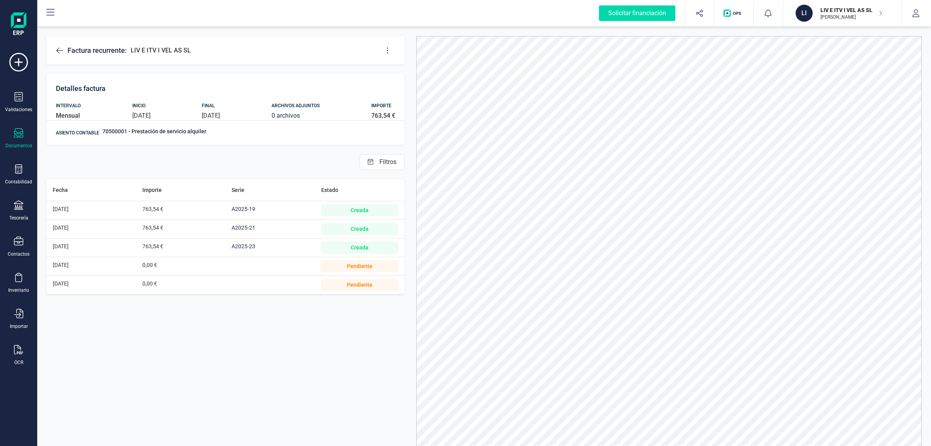
click at [225, 224] on li "01/09/2025 763,54 € A2025-21 Creada" at bounding box center [226, 229] width 358 height 19
click at [243, 228] on span "A2025-21" at bounding box center [244, 227] width 24 height 6
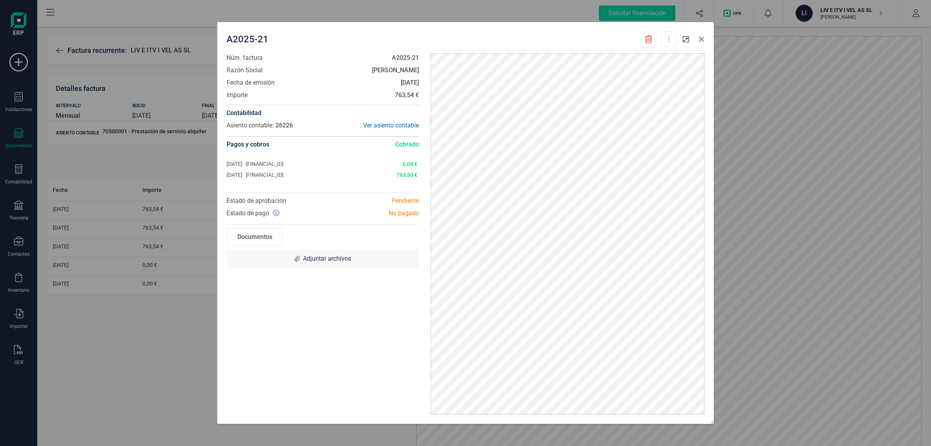
click at [702, 38] on icon "Close" at bounding box center [701, 39] width 5 height 5
